Goal: Task Accomplishment & Management: Use online tool/utility

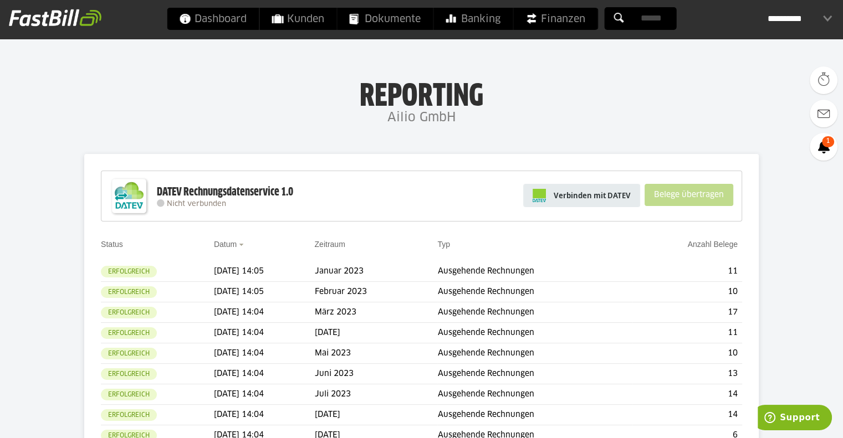
click at [613, 198] on span "Verbinden mit DATEV" at bounding box center [592, 195] width 77 height 11
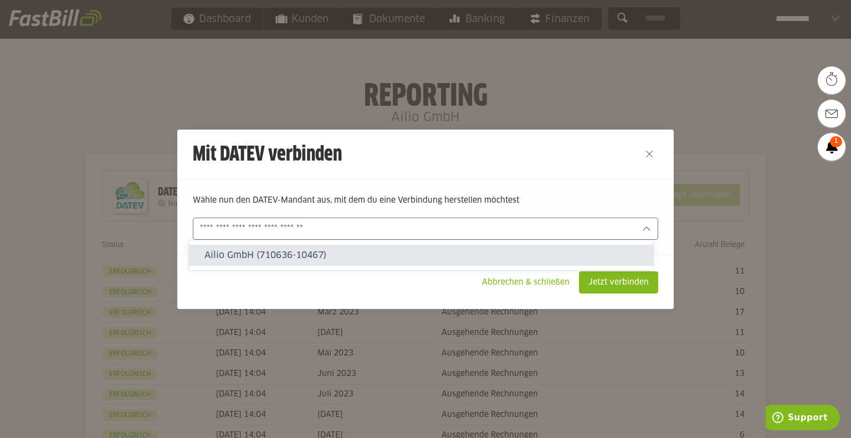
click at [241, 224] on input "text" at bounding box center [418, 229] width 436 height 12
drag, startPoint x: 245, startPoint y: 253, endPoint x: 604, endPoint y: 258, distance: 359.2
click at [245, 253] on slot "Ailio GmbH (710636-10467)" at bounding box center [425, 255] width 440 height 12
type input "**********"
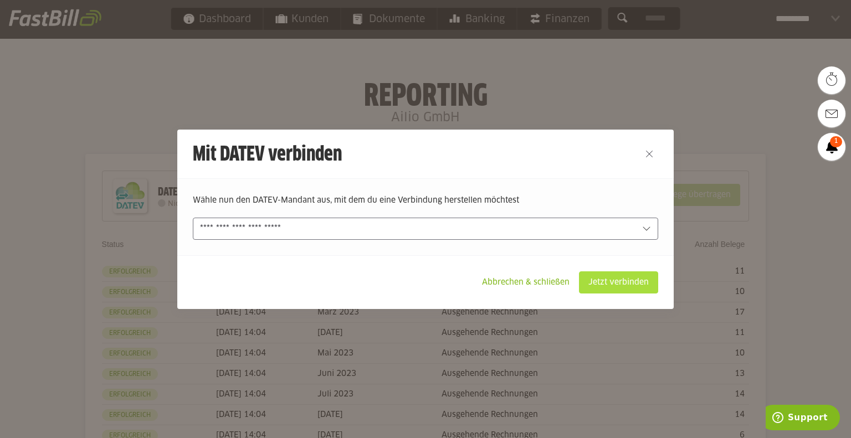
click at [631, 283] on slot "Jetzt verbinden" at bounding box center [619, 282] width 78 height 21
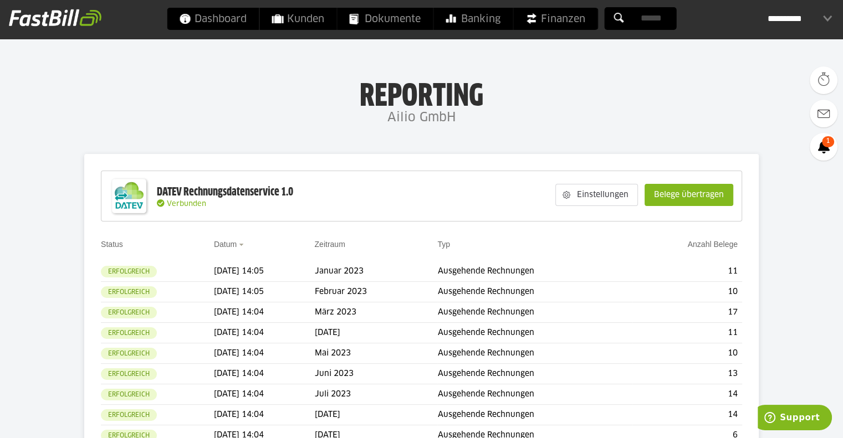
click at [54, 19] on img at bounding box center [55, 18] width 93 height 18
